Goal: Task Accomplishment & Management: Complete application form

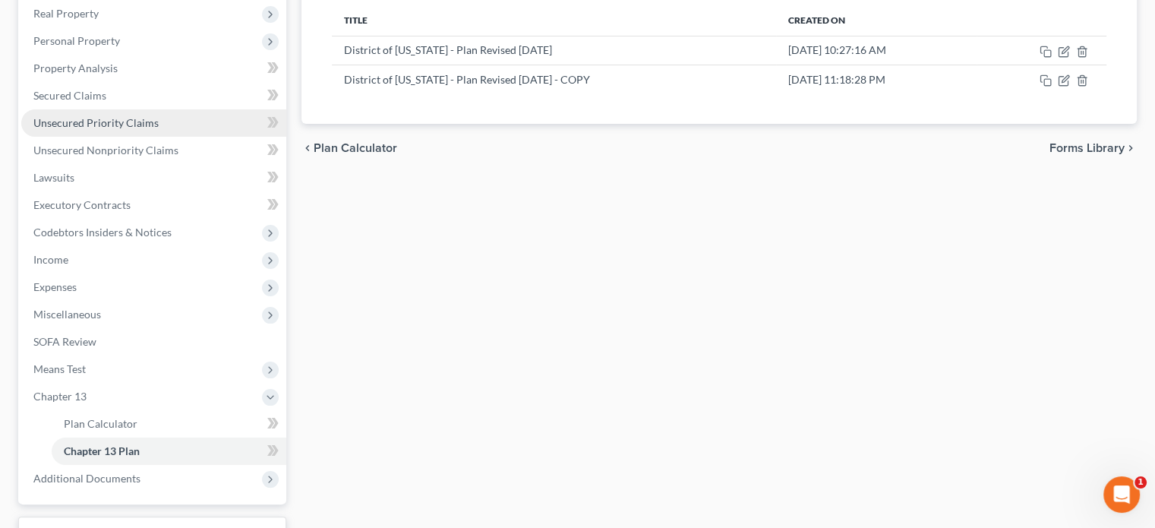
scroll to position [349, 0]
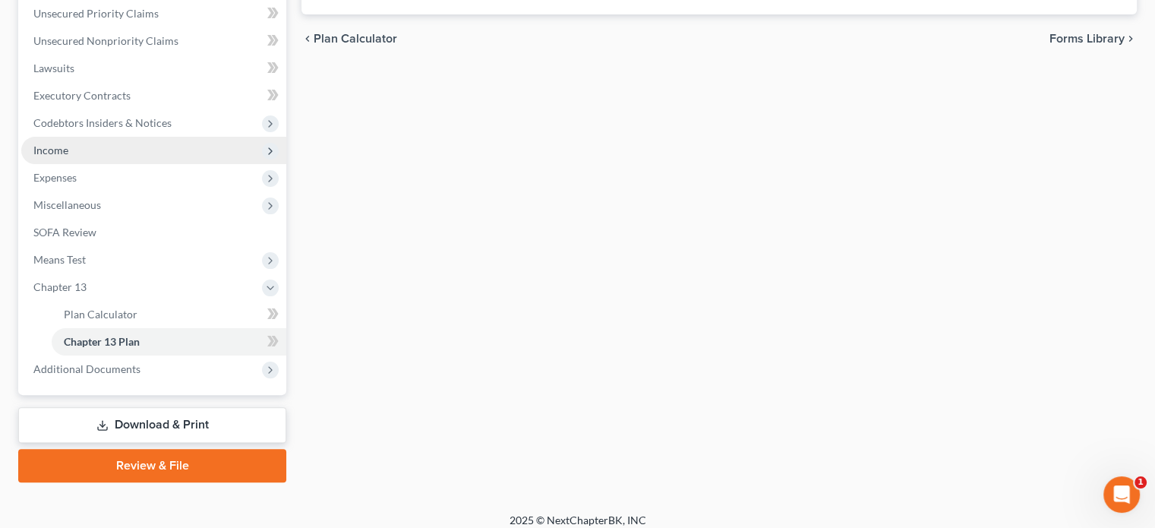
click at [71, 156] on span "Income" at bounding box center [153, 150] width 265 height 27
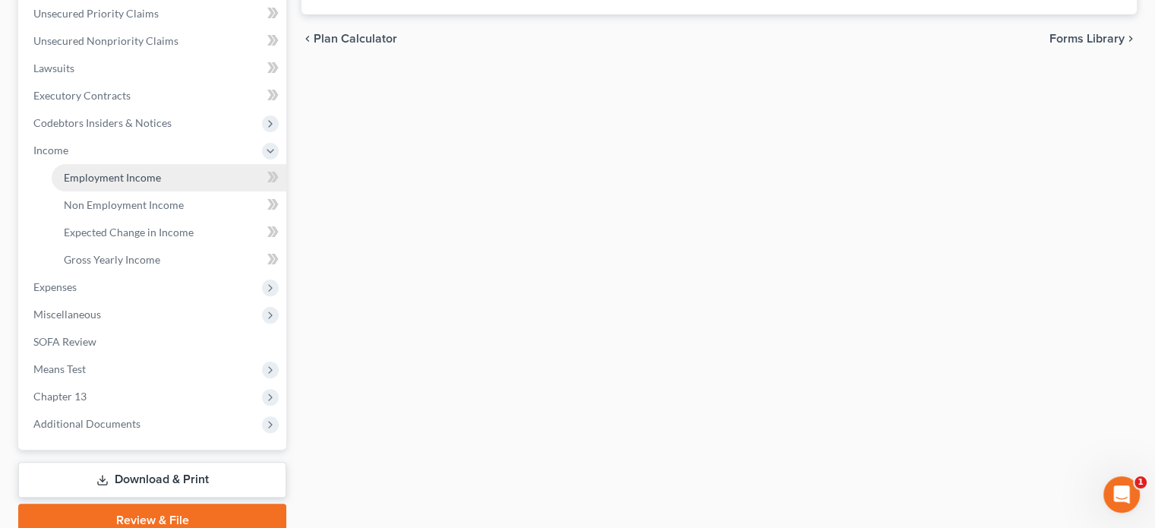
click at [87, 178] on span "Employment Income" at bounding box center [112, 177] width 97 height 13
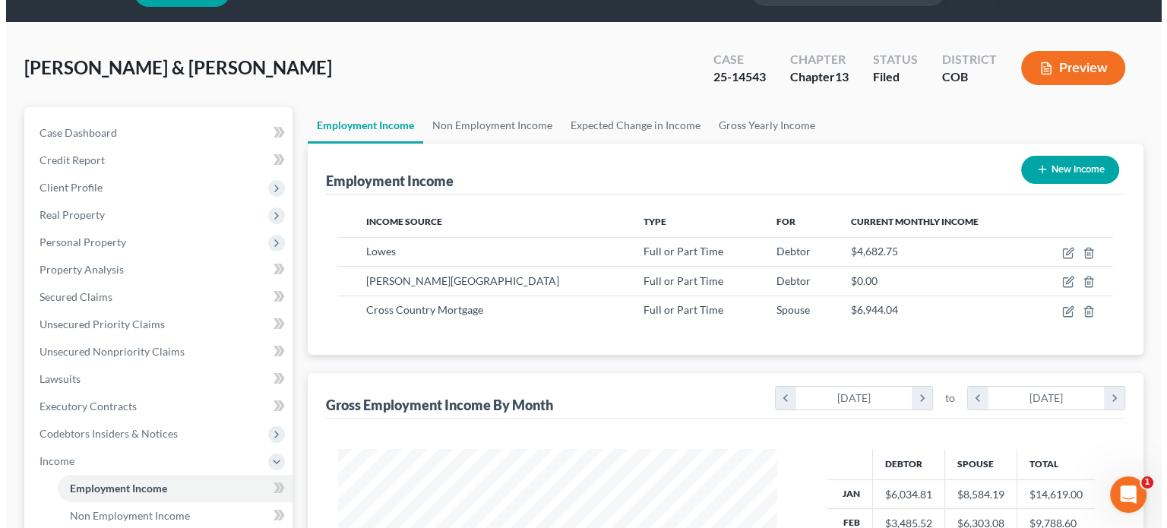
scroll to position [76, 0]
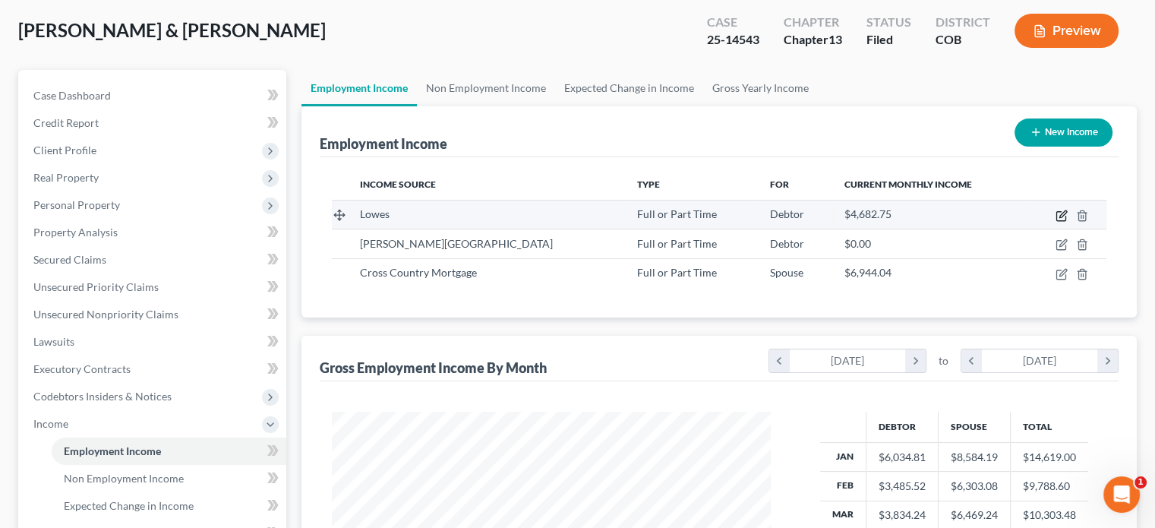
click at [1058, 220] on icon "button" at bounding box center [1061, 216] width 9 height 9
select select "0"
select select "5"
select select "0"
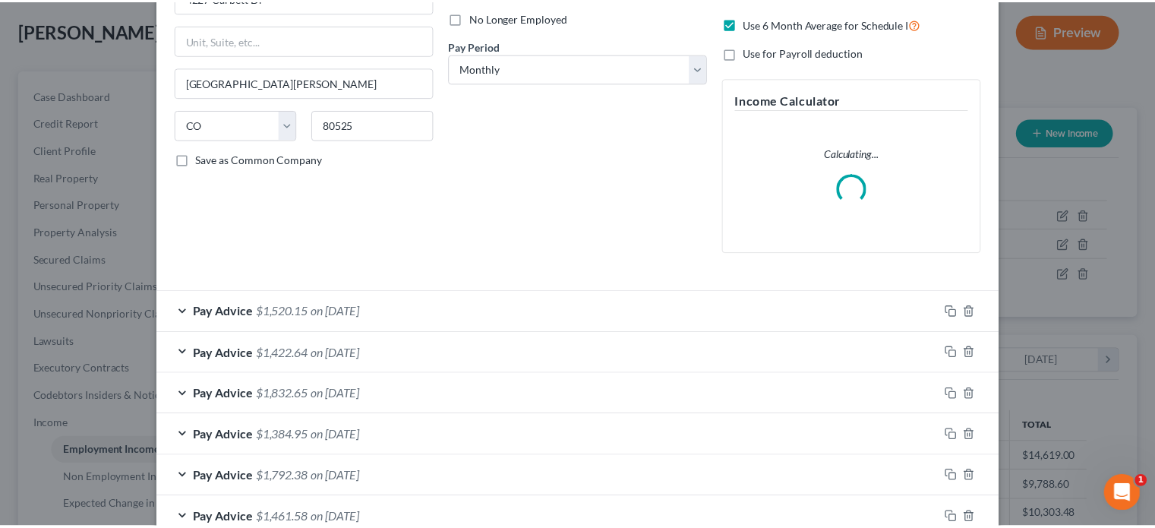
scroll to position [0, 0]
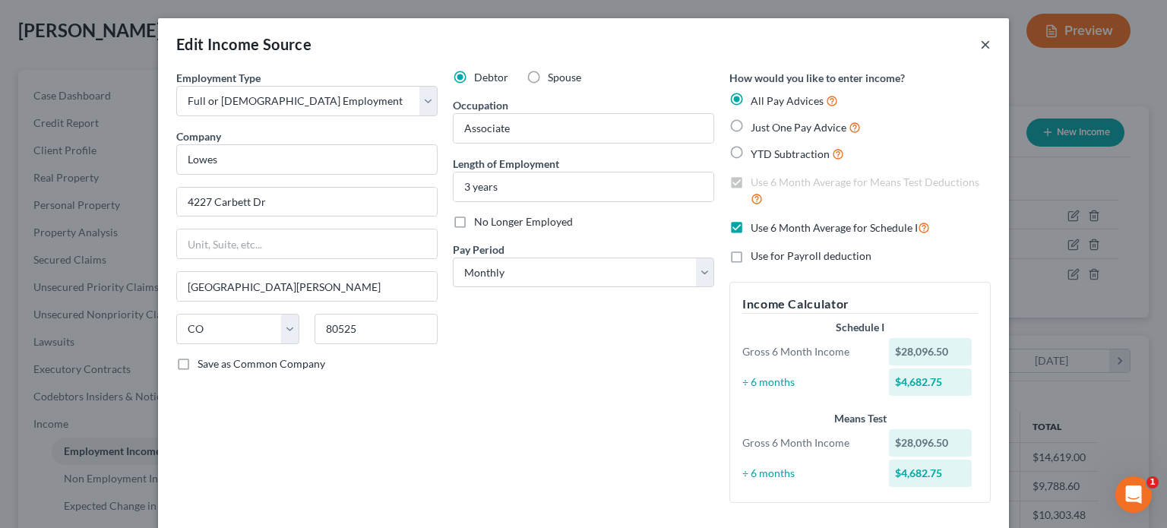
click at [980, 43] on button "×" at bounding box center [985, 44] width 11 height 18
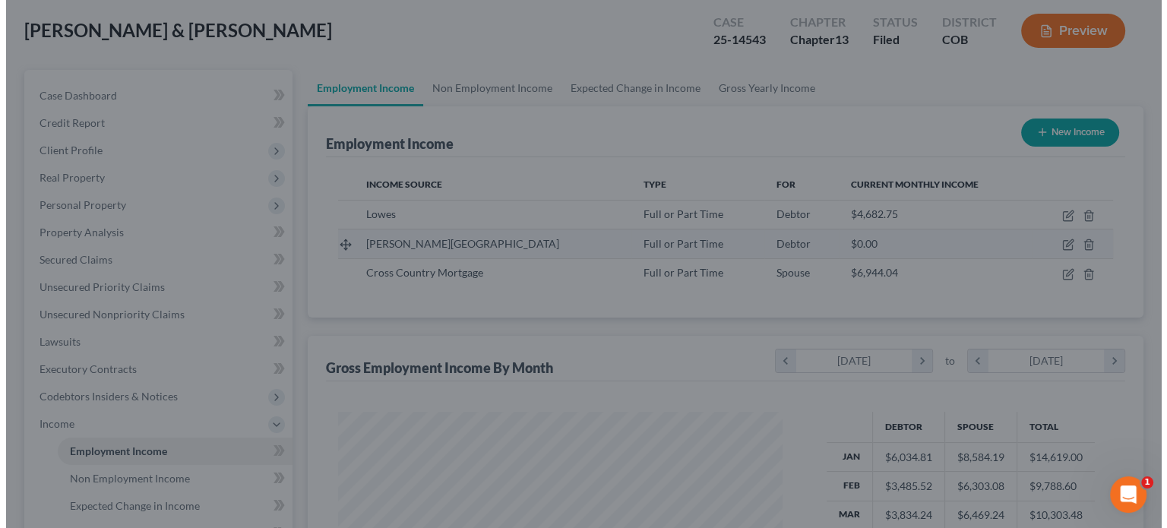
scroll to position [759413, 759214]
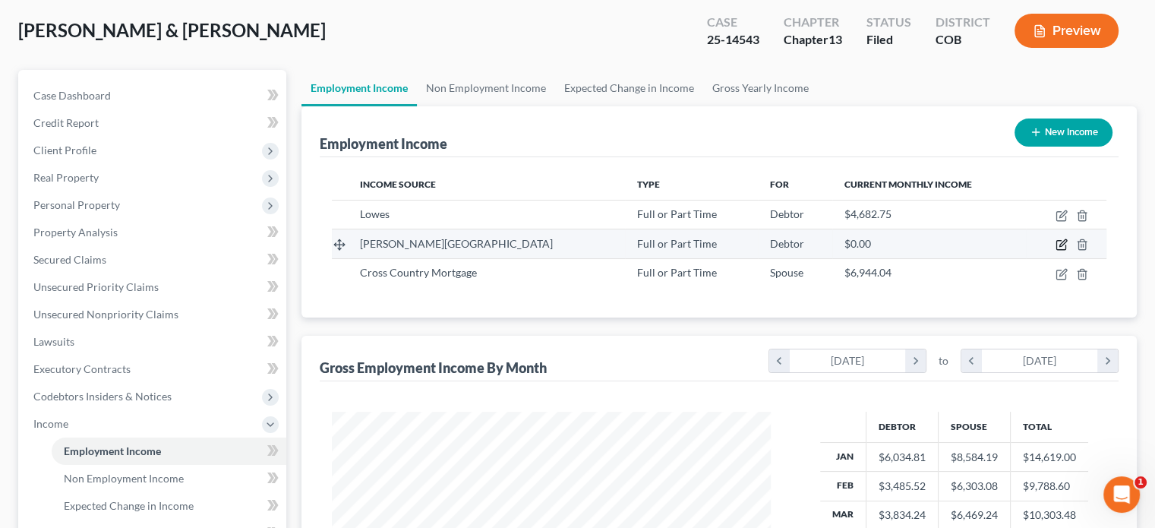
click at [1062, 244] on icon "button" at bounding box center [1062, 245] width 12 height 12
select select "0"
select select "5"
select select "0"
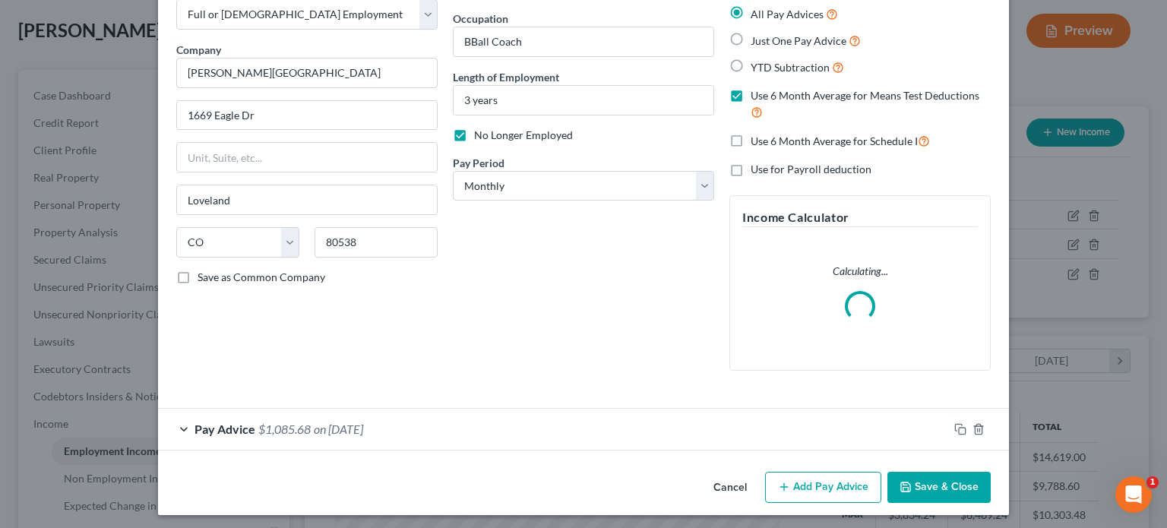
scroll to position [91, 0]
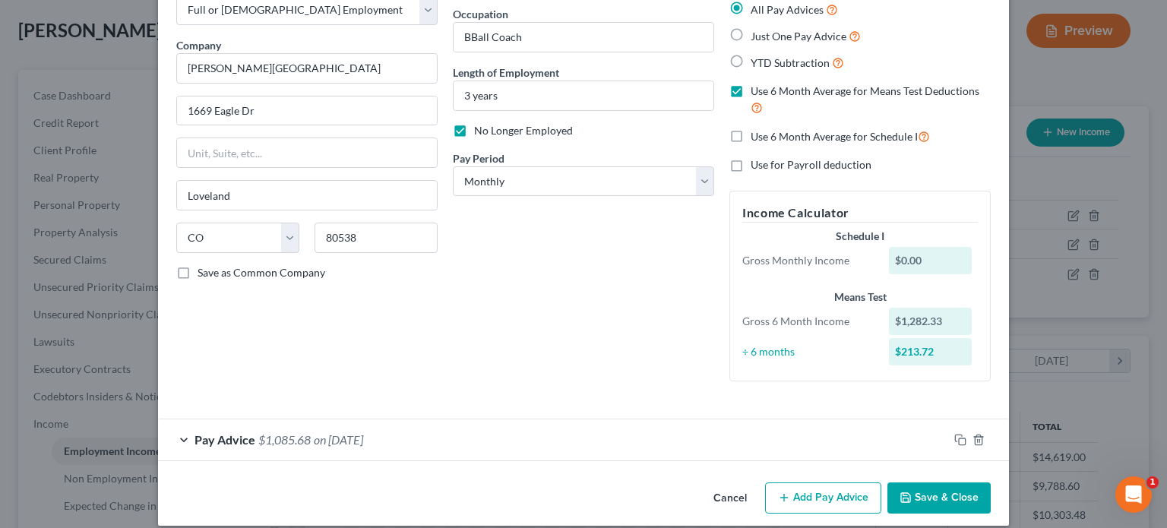
click at [307, 439] on div "Pay Advice $1,085.68 on [DATE]" at bounding box center [553, 439] width 790 height 40
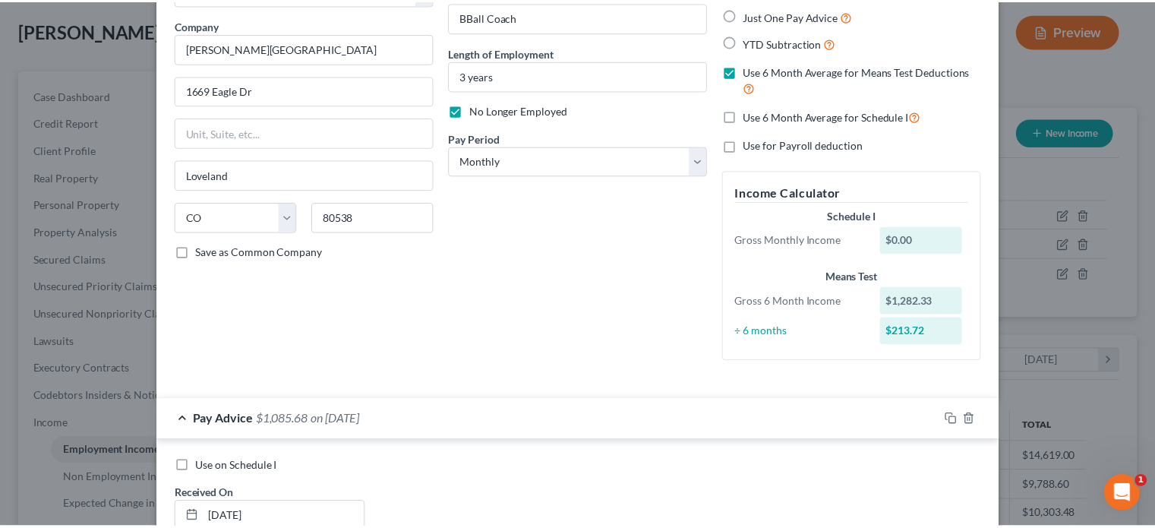
scroll to position [0, 0]
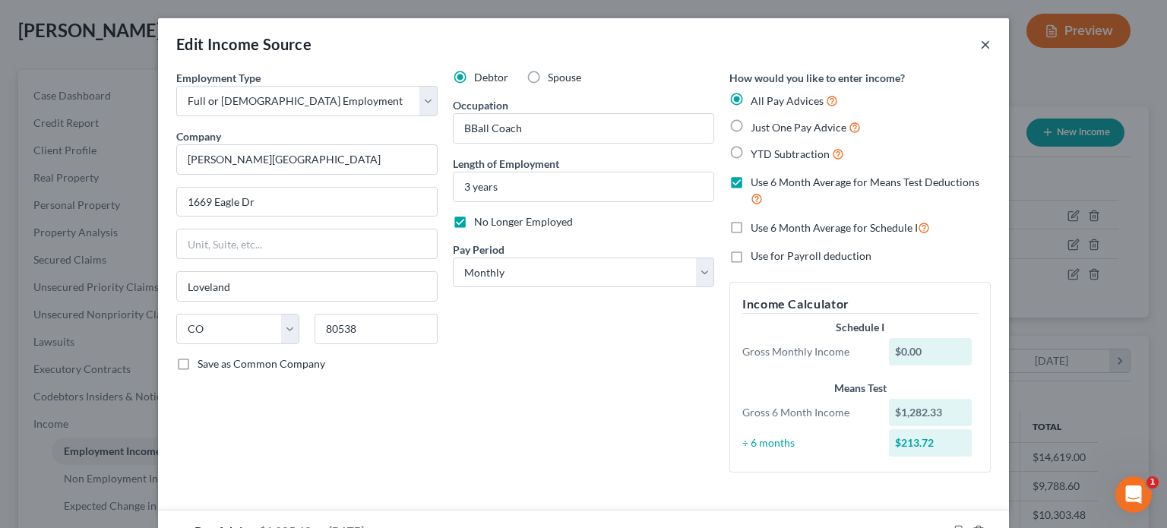
click at [980, 44] on button "×" at bounding box center [985, 44] width 11 height 18
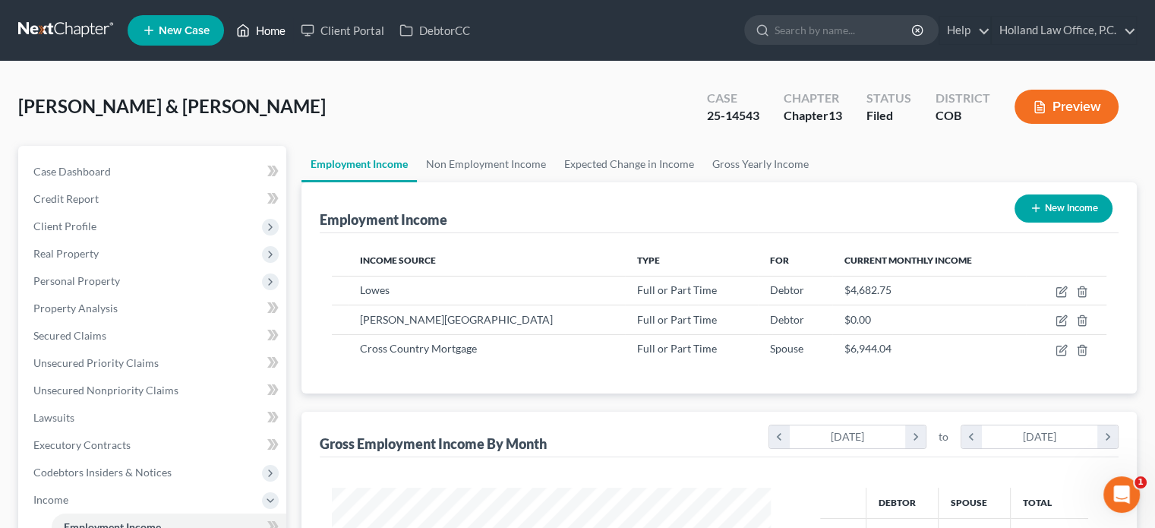
click at [271, 29] on link "Home" at bounding box center [261, 30] width 65 height 27
